Goal: Information Seeking & Learning: Learn about a topic

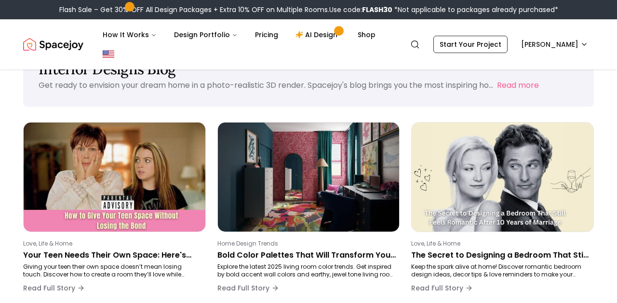
scroll to position [40, 0]
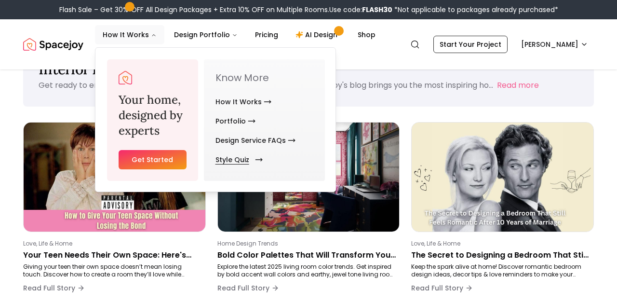
click at [237, 157] on link "Style Quiz" at bounding box center [236, 159] width 43 height 19
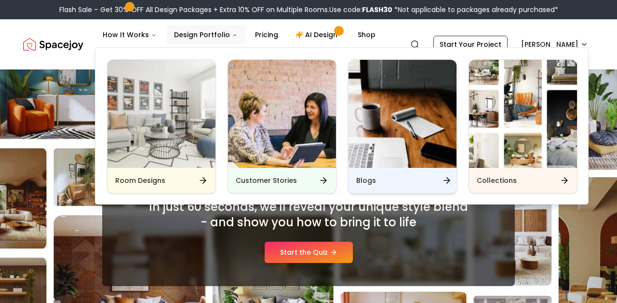
click at [366, 168] on div "Blogs" at bounding box center [402, 180] width 108 height 25
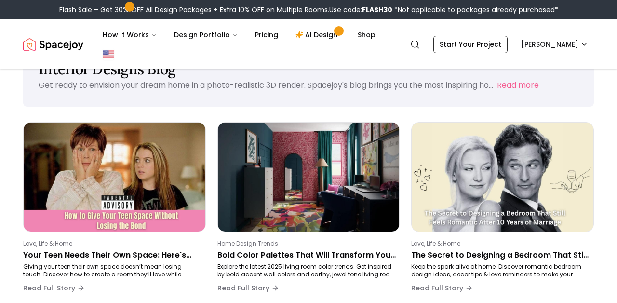
click at [280, 253] on p "Bold Color Palettes That Will Transform Your Living Room in 2025" at bounding box center [306, 255] width 179 height 12
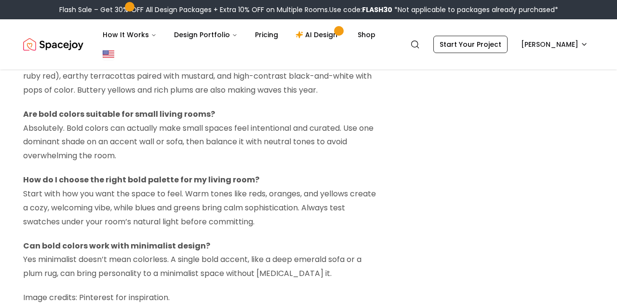
scroll to position [2184, 0]
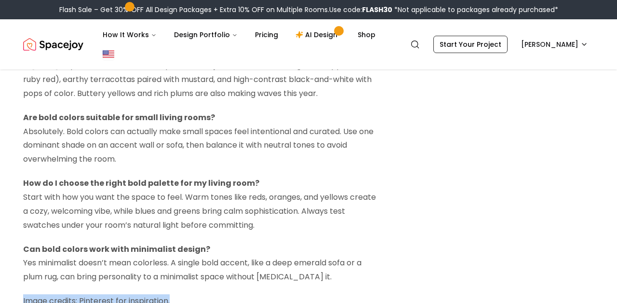
drag, startPoint x: 221, startPoint y: 272, endPoint x: 170, endPoint y: 273, distance: 51.1
copy p "Image credits: Pinterest for inspiration."
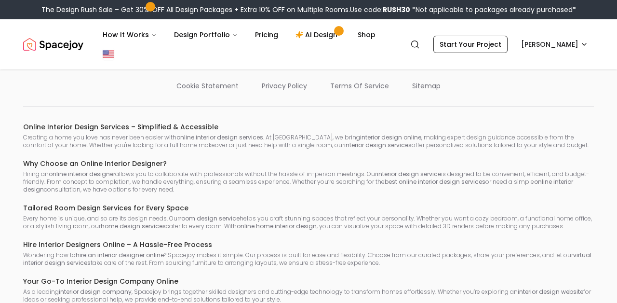
scroll to position [40, 0]
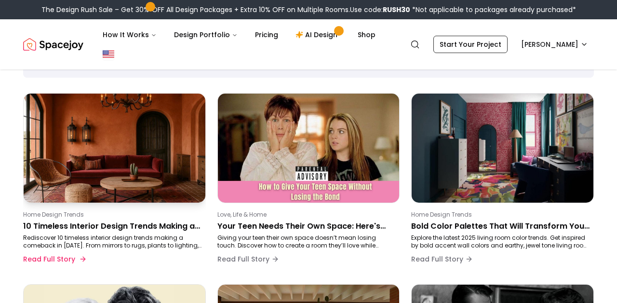
scroll to position [68, 0]
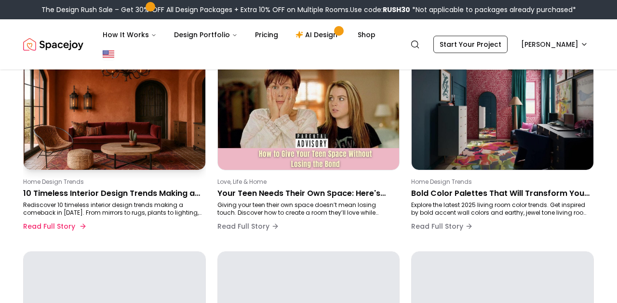
scroll to position [86, 0]
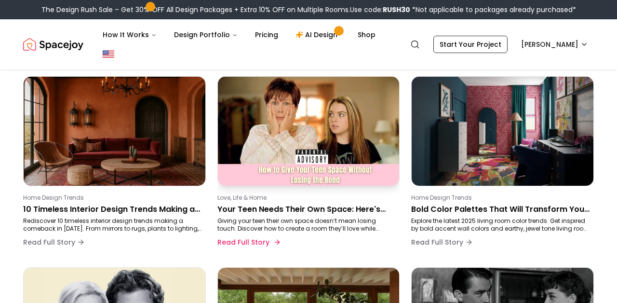
click at [268, 211] on p "Your Teen Needs Their Own Space: Here's How to Make It Happen Without Losing Co…" at bounding box center [306, 209] width 179 height 12
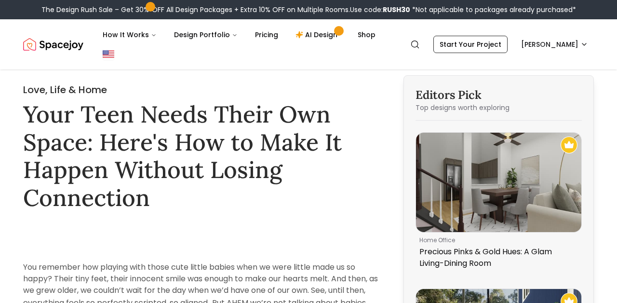
scroll to position [16, 0]
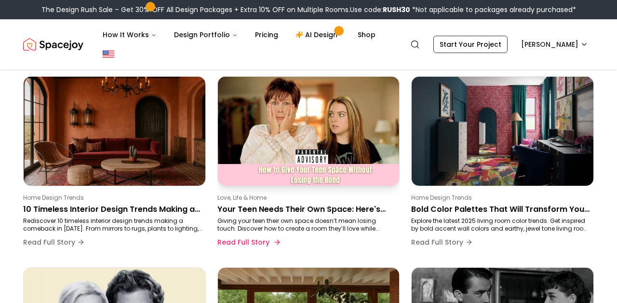
click at [251, 212] on p "Your Teen Needs Their Own Space: Here's How to Make It Happen Without Losing Co…" at bounding box center [306, 209] width 179 height 12
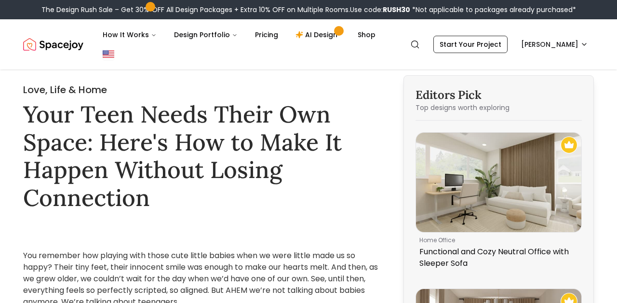
click at [81, 236] on div "You remember how playing with those cute little babies when we were little made…" at bounding box center [200, 267] width 355 height 81
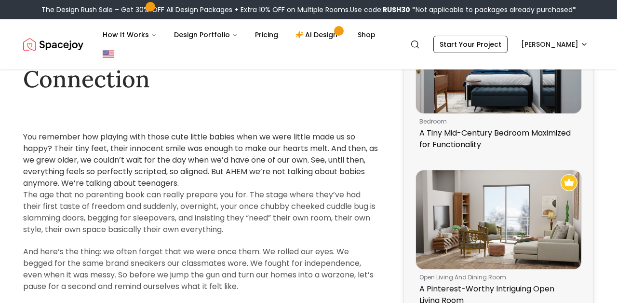
scroll to position [113, 0]
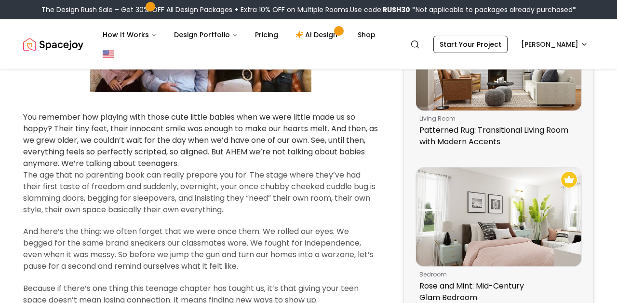
scroll to position [459, 0]
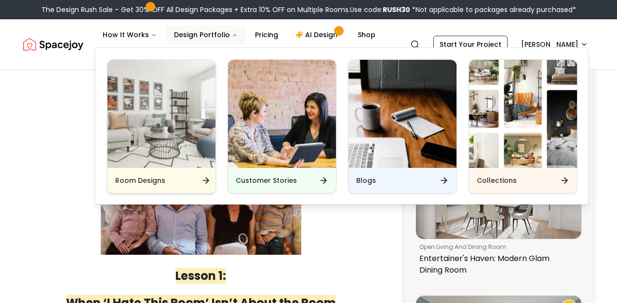
scroll to position [476, 0]
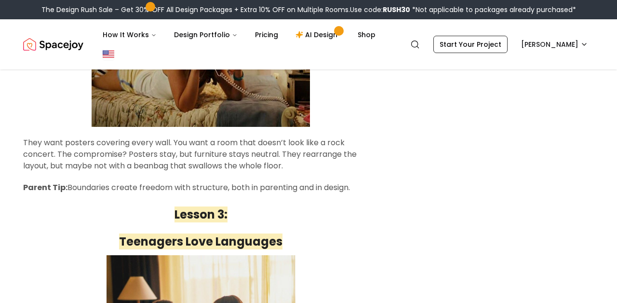
scroll to position [1068, 0]
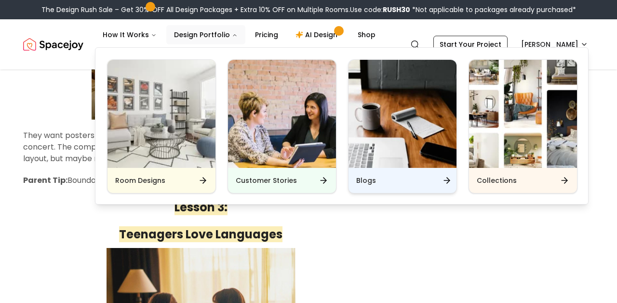
click at [373, 182] on h6 "Blogs" at bounding box center [366, 180] width 20 height 10
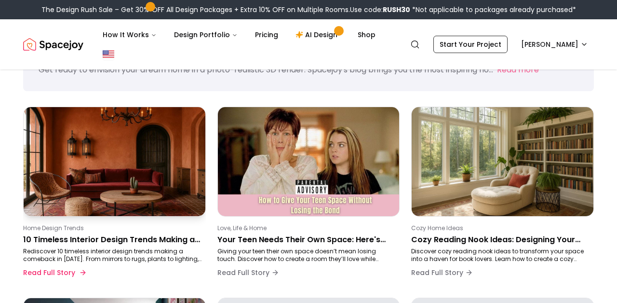
scroll to position [165, 0]
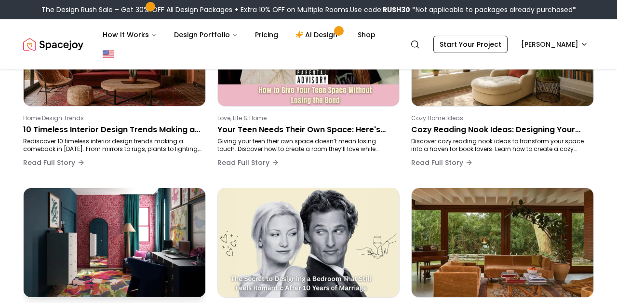
click at [160, 212] on img at bounding box center [114, 242] width 190 height 114
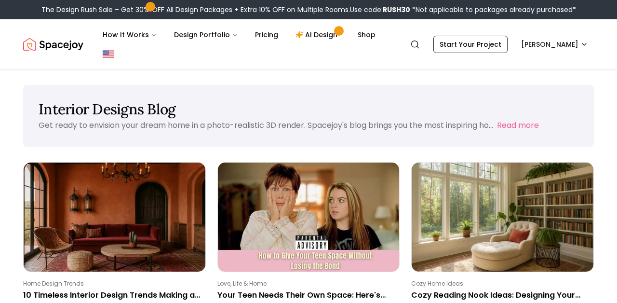
scroll to position [165, 0]
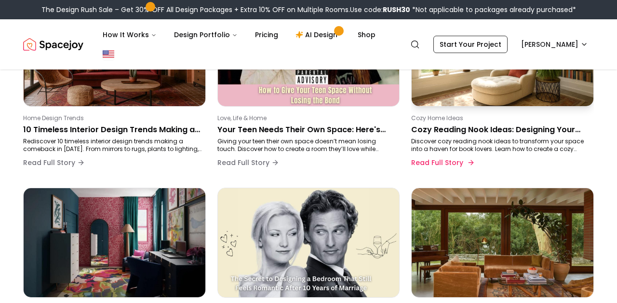
click at [422, 132] on p "Cozy Reading Nook Ideas: Designing Your Perfect Space" at bounding box center [500, 130] width 179 height 12
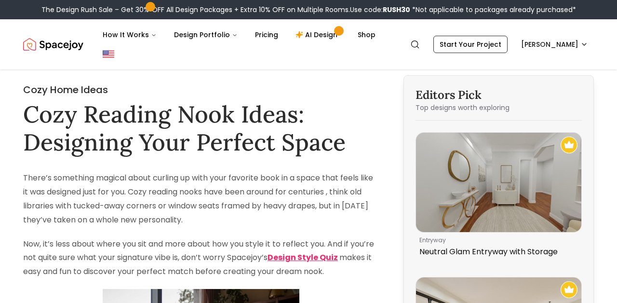
click at [285, 59] on div "How It Works Design Portfolio Pricing AI Design Shop" at bounding box center [244, 44] width 298 height 39
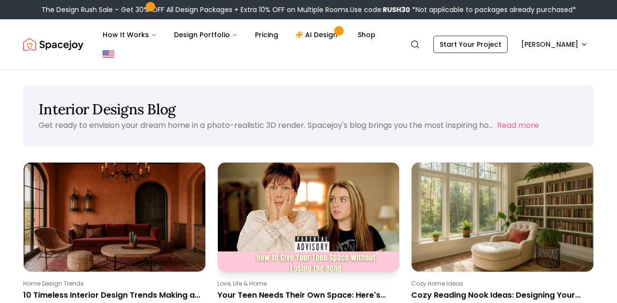
scroll to position [165, 0]
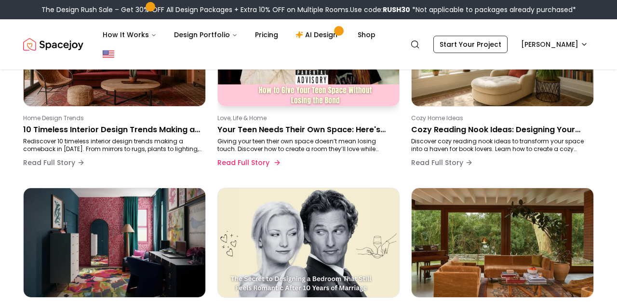
click at [255, 138] on p "Giving your teen their own space doesn’t mean losing touch. Discover how to cre…" at bounding box center [306, 144] width 179 height 15
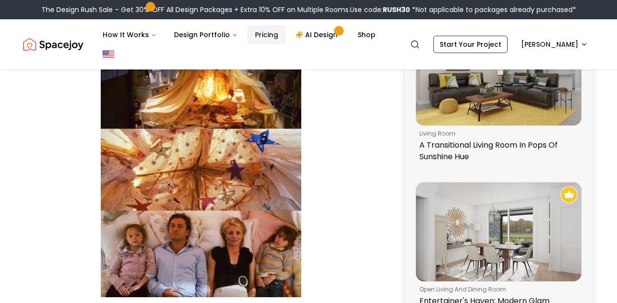
scroll to position [434, 0]
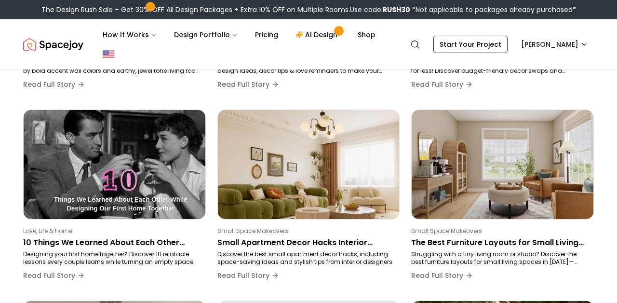
scroll to position [165, 0]
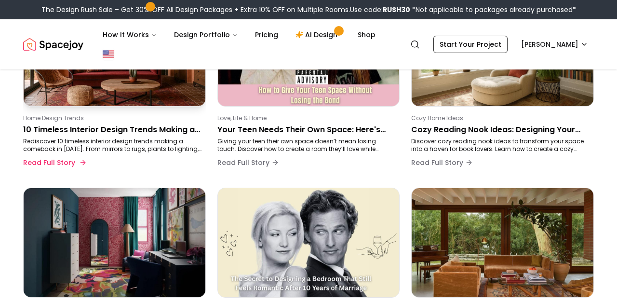
click at [54, 143] on p "Rediscover 10 timeless interior design trends making a comeback in 2025. From m…" at bounding box center [112, 144] width 179 height 15
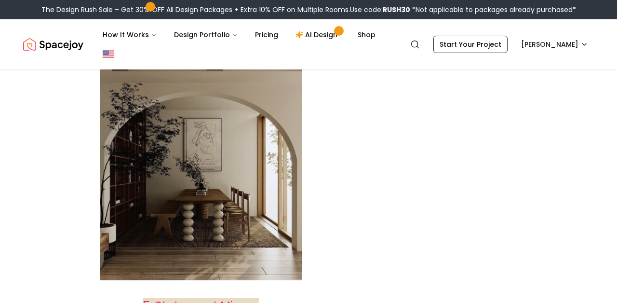
scroll to position [2119, 0]
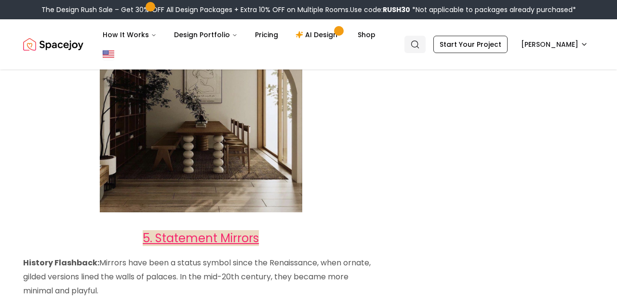
click at [424, 42] on link "Search" at bounding box center [414, 44] width 21 height 17
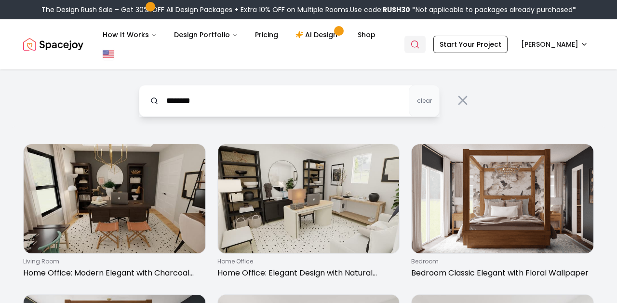
type input "********"
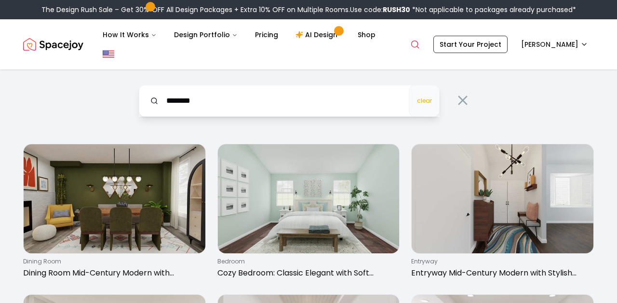
click at [417, 104] on span "clear" at bounding box center [424, 101] width 15 height 8
click at [188, 176] on img at bounding box center [115, 198] width 182 height 109
click at [420, 111] on button "clear" at bounding box center [424, 101] width 31 height 32
click at [456, 96] on icon at bounding box center [462, 100] width 15 height 15
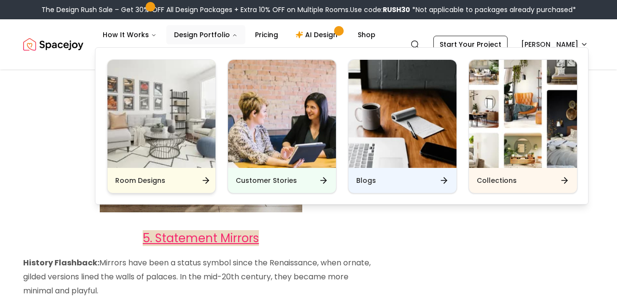
click at [148, 116] on img "Main" at bounding box center [161, 114] width 108 height 108
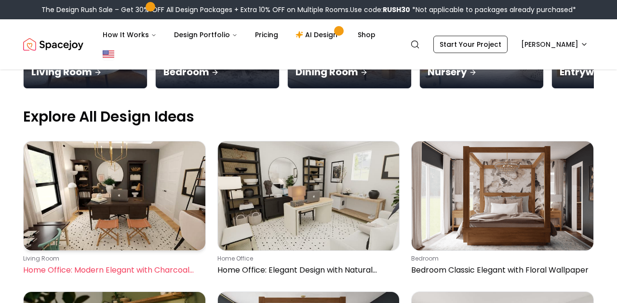
scroll to position [395, 0]
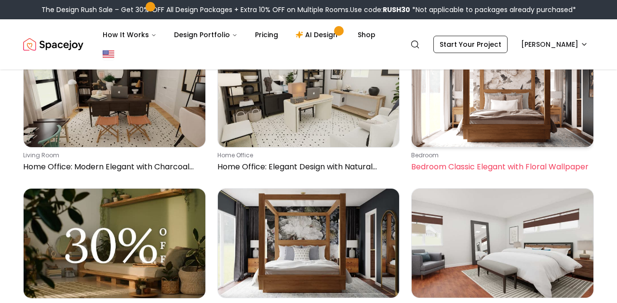
click at [439, 167] on p "Bedroom Classic Elegant with Floral Wallpaper" at bounding box center [500, 167] width 179 height 12
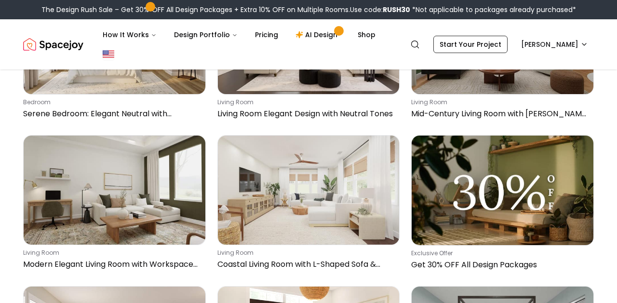
scroll to position [7505, 0]
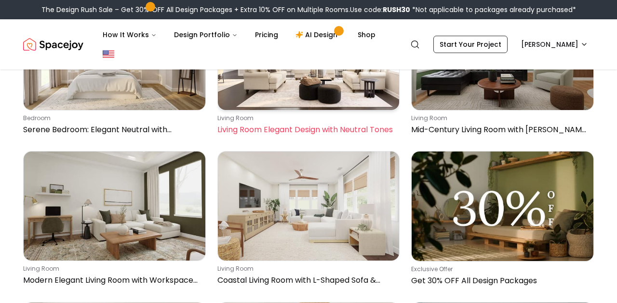
click at [324, 99] on img at bounding box center [309, 55] width 182 height 109
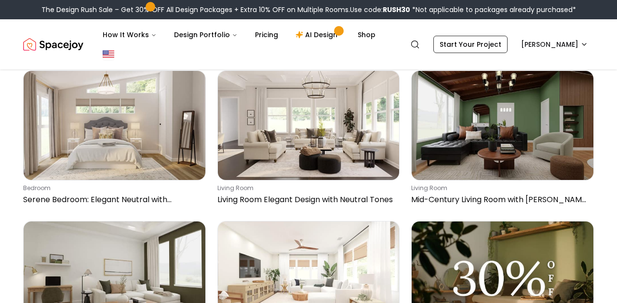
scroll to position [7434, 0]
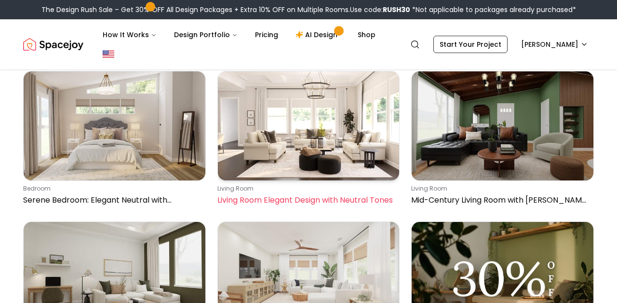
click at [273, 159] on img at bounding box center [309, 125] width 182 height 109
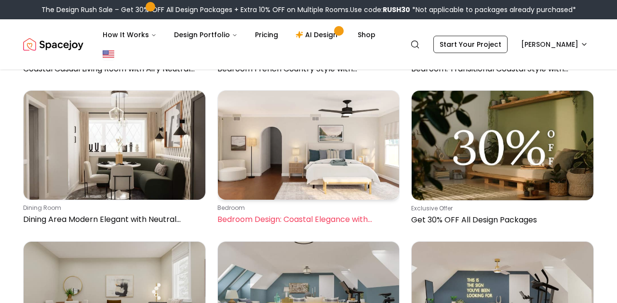
scroll to position [9548, 0]
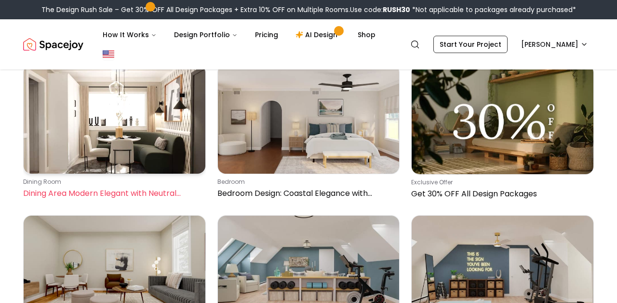
click at [166, 188] on p "Dining Area Modern Elegant with Neutral Accents" at bounding box center [112, 193] width 179 height 12
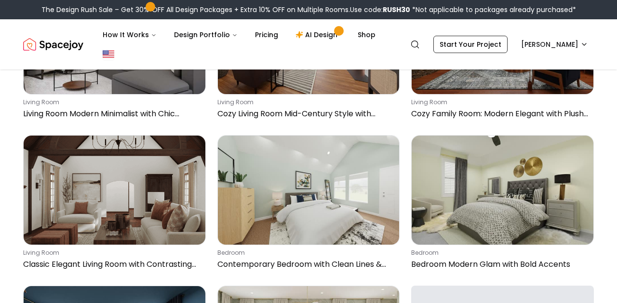
scroll to position [11236, 0]
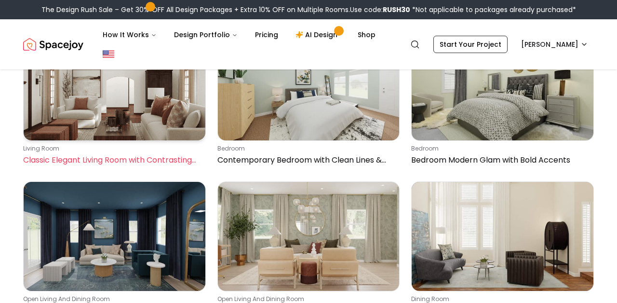
click at [174, 166] on p "Classic Elegant Living Room with Contrasting Colors" at bounding box center [112, 160] width 179 height 12
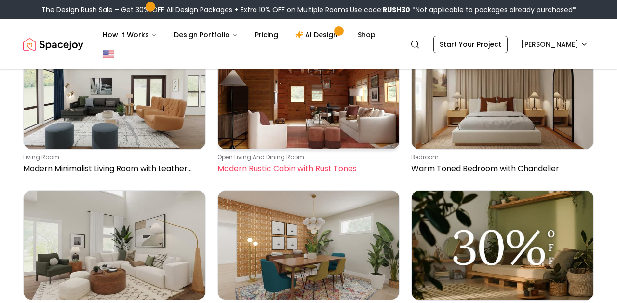
scroll to position [15374, 0]
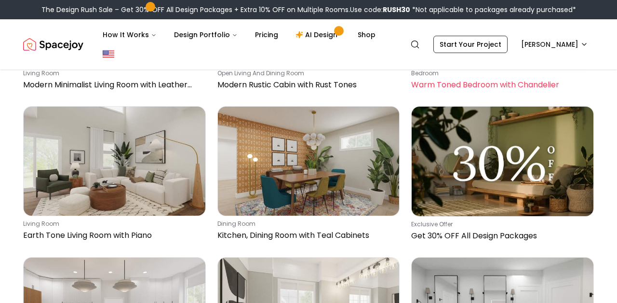
click at [451, 65] on img at bounding box center [503, 10] width 182 height 109
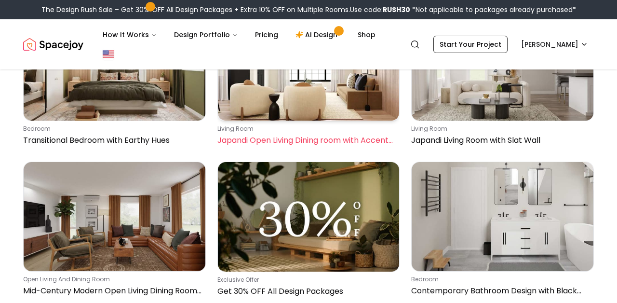
scroll to position [20583, 0]
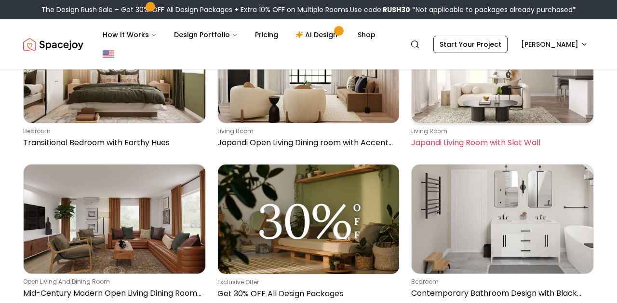
click at [465, 148] on p "Japandi Living Room with Slat Wall" at bounding box center [500, 143] width 179 height 12
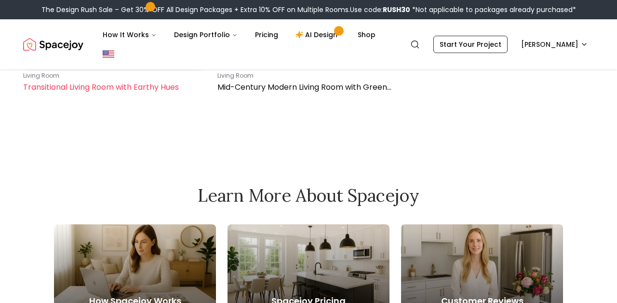
scroll to position [21189, 0]
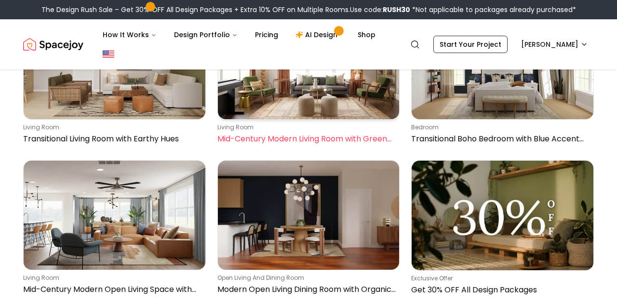
click at [314, 131] on p "living room" at bounding box center [306, 127] width 179 height 8
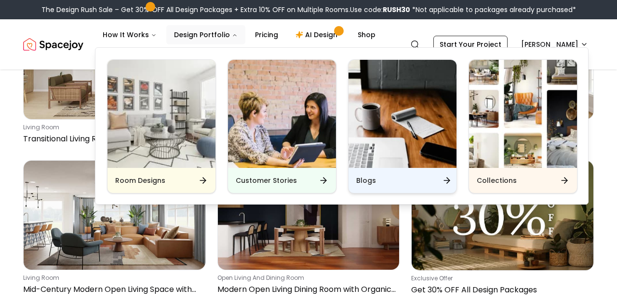
click at [352, 184] on div "Blogs" at bounding box center [402, 180] width 108 height 25
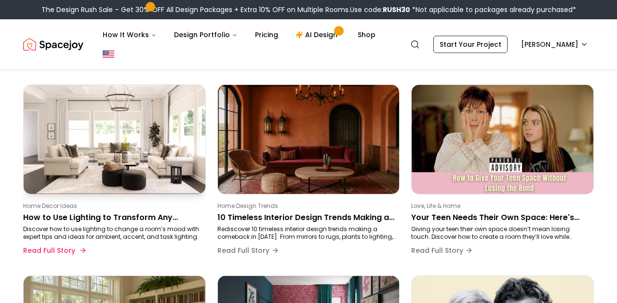
scroll to position [80, 0]
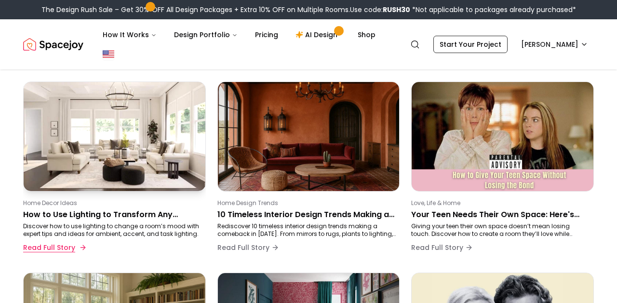
click at [69, 240] on button "Read Full Story" at bounding box center [54, 247] width 62 height 19
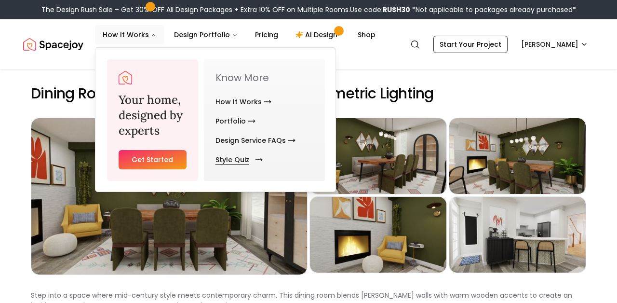
click at [245, 158] on link "Style Quiz" at bounding box center [236, 159] width 43 height 19
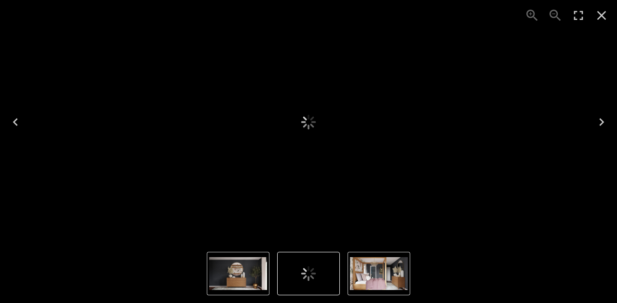
scroll to position [67, 0]
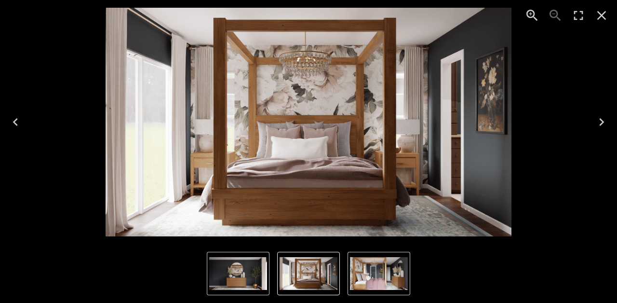
click at [602, 16] on icon "Close" at bounding box center [601, 15] width 9 height 9
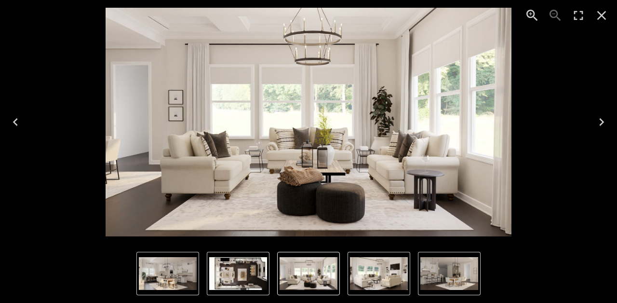
click at [601, 17] on icon "Close" at bounding box center [601, 15] width 9 height 9
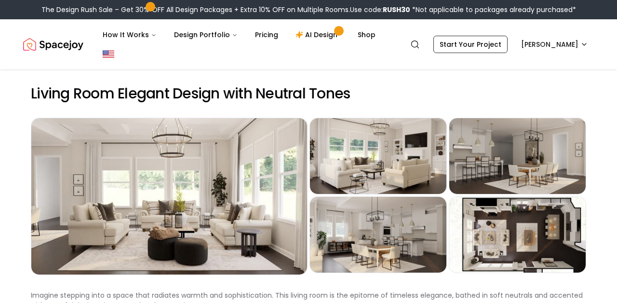
click at [600, 15] on icon "Close" at bounding box center [601, 15] width 15 height 15
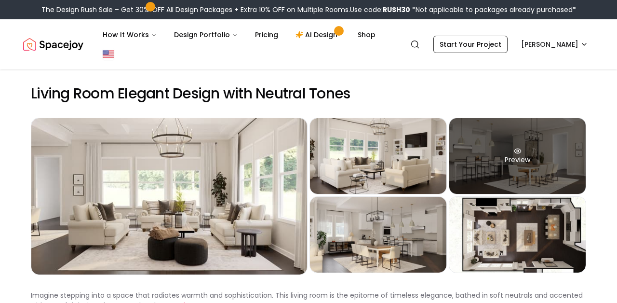
click at [534, 146] on div "Preview" at bounding box center [517, 156] width 136 height 76
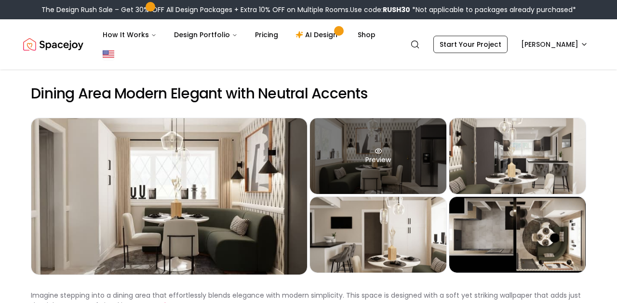
click at [336, 152] on div "Preview" at bounding box center [378, 156] width 136 height 76
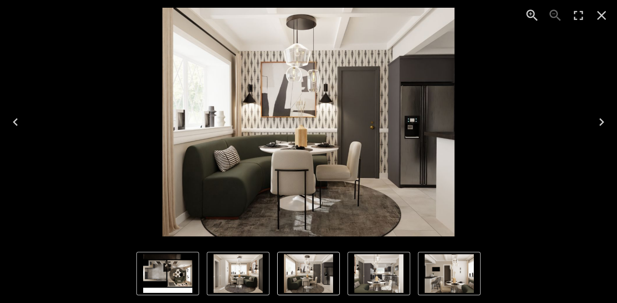
click at [189, 277] on img "5 of 5" at bounding box center [167, 273] width 49 height 39
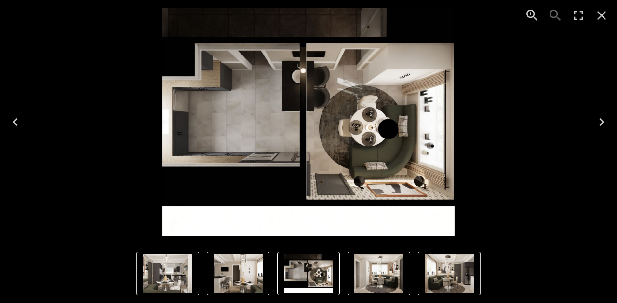
click at [170, 276] on img "3 of 5" at bounding box center [167, 273] width 49 height 39
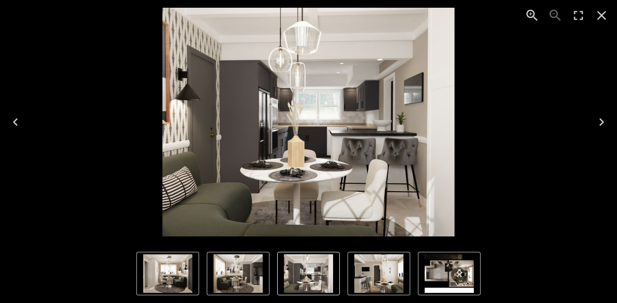
click at [311, 280] on img "3 of 5" at bounding box center [308, 273] width 49 height 39
click at [394, 267] on img "4 of 5" at bounding box center [378, 273] width 49 height 39
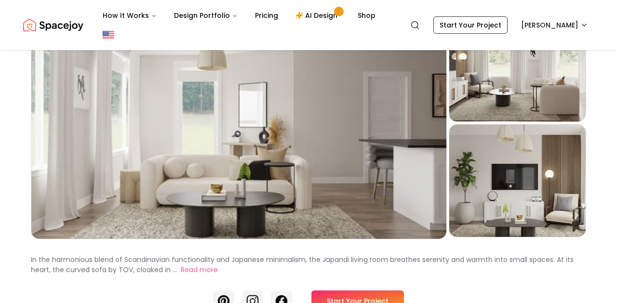
click at [498, 215] on div "Preview" at bounding box center [517, 180] width 136 height 112
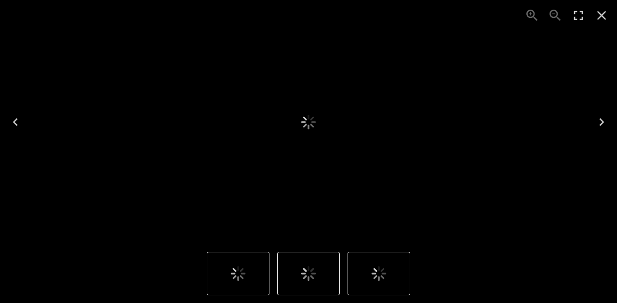
scroll to position [89, 0]
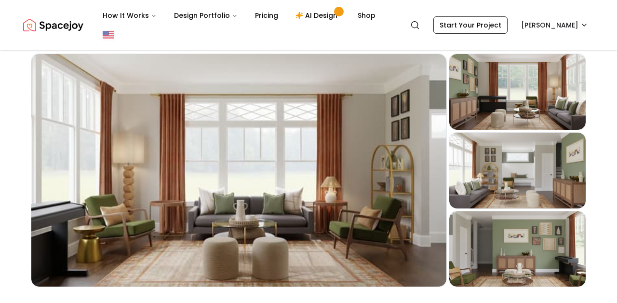
click at [469, 104] on div "Preview" at bounding box center [517, 92] width 136 height 76
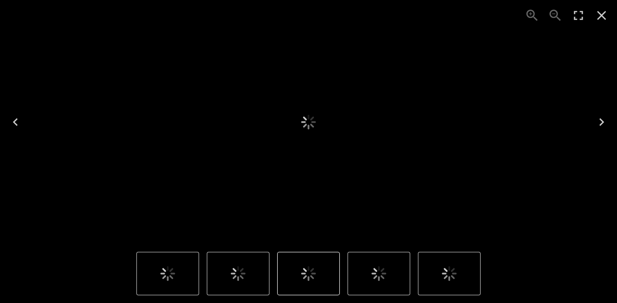
scroll to position [45, 0]
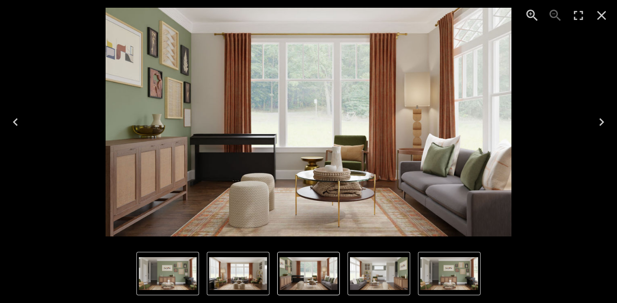
click at [240, 264] on img "1 of 4" at bounding box center [238, 273] width 58 height 33
